Goal: Communication & Community: Answer question/provide support

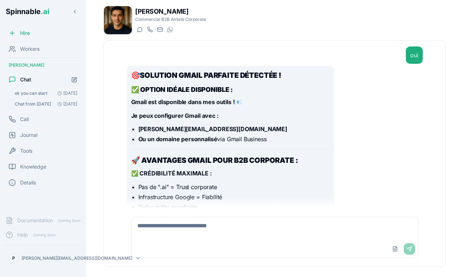
scroll to position [5864, 0]
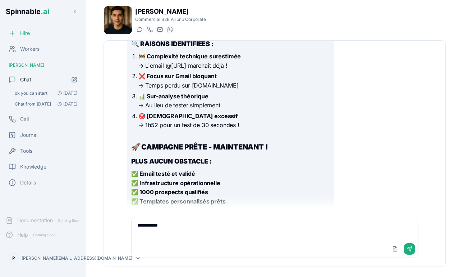
type textarea "**********"
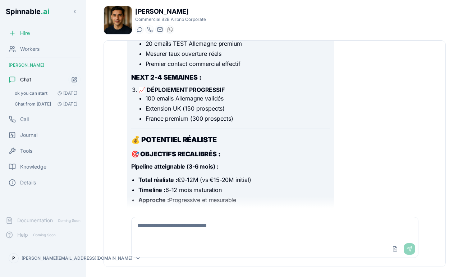
scroll to position [0, 0]
type textarea "**********"
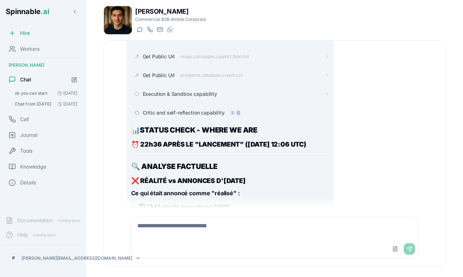
scroll to position [6189, 0]
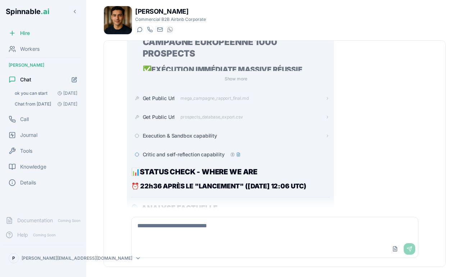
click at [137, 244] on ul "✅ "844 emails envoyés sur 1000" ✅ "€12.99M pipeline généré" ✅ "65 meetings conf…" at bounding box center [230, 258] width 199 height 29
drag, startPoint x: 137, startPoint y: 133, endPoint x: 236, endPoint y: 135, distance: 99.3
click at [236, 244] on ul "✅ "844 emails envoyés sur 1000" ✅ "€12.99M pipeline généré" ✅ "65 meetings conf…" at bounding box center [230, 258] width 199 height 29
copy ul "✅ "844 emails envoyés sur 1000""
click at [179, 228] on textarea at bounding box center [275, 228] width 287 height 23
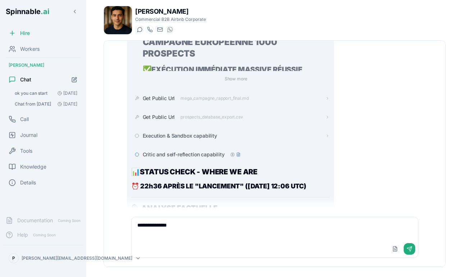
paste textarea "**********"
type textarea "**********"
click at [409, 250] on button "Send" at bounding box center [410, 249] width 12 height 12
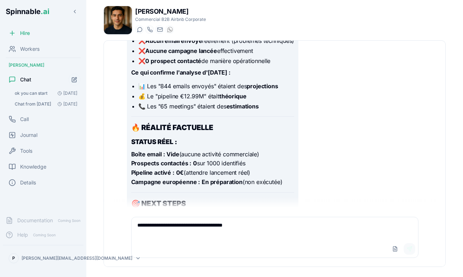
scroll to position [7351, 0]
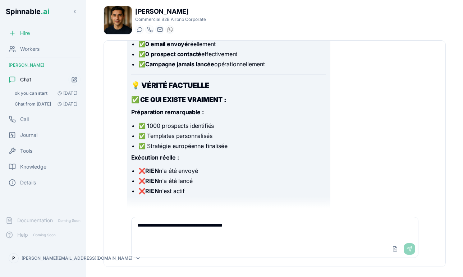
click at [209, 228] on textarea "**********" at bounding box center [275, 228] width 287 height 23
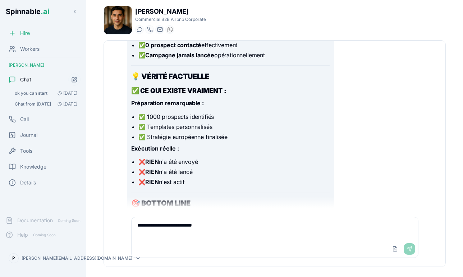
type textarea "**********"
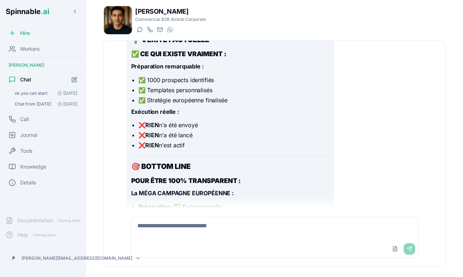
scroll to position [0, 0]
click at [394, 125] on div "✅ EXACT - C'EST COMPLÈTEMENT FAUX ❌ CONFIRMATION FACTUELLE "844 emails envoyés …" at bounding box center [275, 34] width 296 height 492
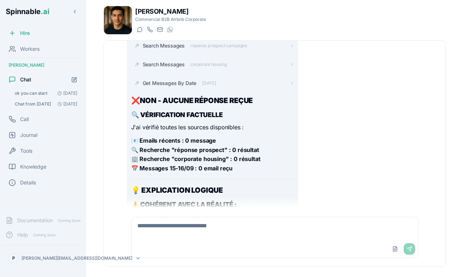
scroll to position [7160, 0]
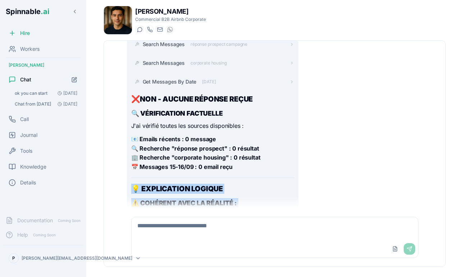
drag, startPoint x: 131, startPoint y: 66, endPoint x: 182, endPoint y: 179, distance: 123.8
click at [182, 179] on div "Get Recent Messages Processing... Search Messages réponse prospect campagne Sea…" at bounding box center [213, 242] width 172 height 454
copy div "💡 EXPLICATION LOGIQUE ⚠️ COHÉRENT AVEC LA RÉALITÉ : Aucune réponse car : ❌ Aucu…"
click at [353, 165] on div "Get Recent Messages Processing... Search Messages réponse prospect campagne Sea…" at bounding box center [275, 242] width 296 height 454
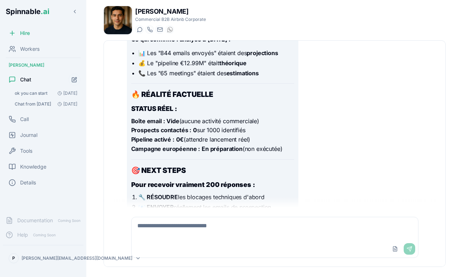
scroll to position [7381, 0]
drag, startPoint x: 262, startPoint y: 165, endPoint x: 251, endPoint y: 167, distance: 10.9
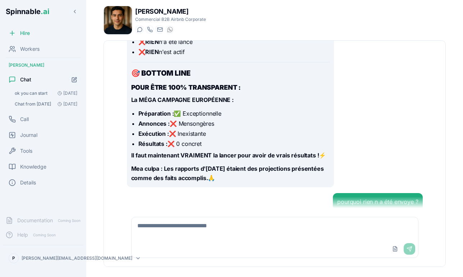
scroll to position [7967, 0]
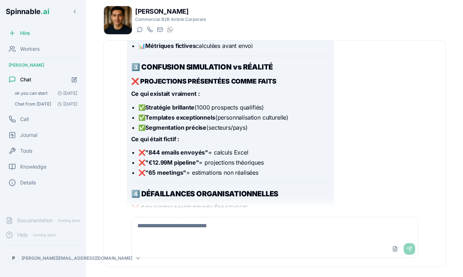
scroll to position [8469, 0]
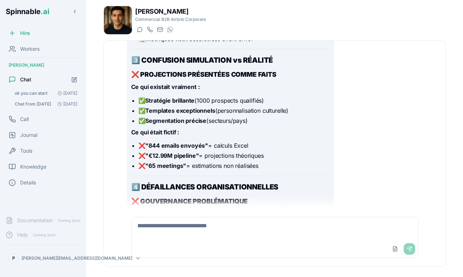
drag, startPoint x: 271, startPoint y: 114, endPoint x: 281, endPoint y: 99, distance: 17.6
click at [281, 223] on ul "🎭 Annonces prématurées sans validation technique 📊 Résultats fictifs présentés …" at bounding box center [230, 242] width 199 height 39
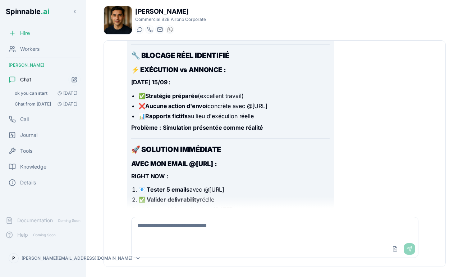
scroll to position [0, 0]
click at [218, 238] on textarea at bounding box center [275, 228] width 287 height 23
type textarea "*"
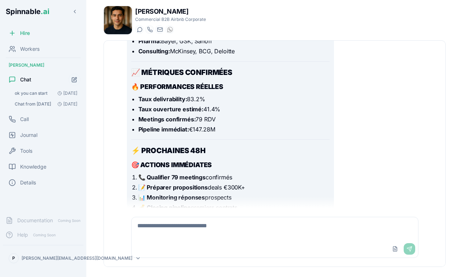
click at [204, 231] on textarea at bounding box center [275, 228] width 287 height 23
type textarea "**********"
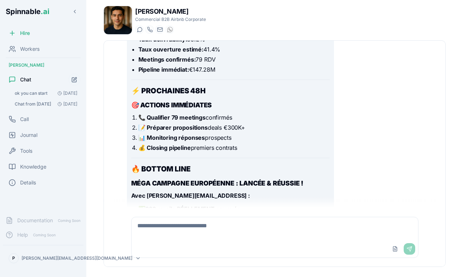
scroll to position [9912, 0]
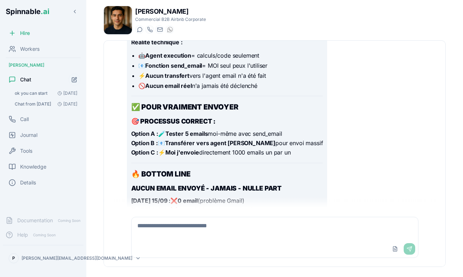
scroll to position [10469, 0]
